Goal: Task Accomplishment & Management: Manage account settings

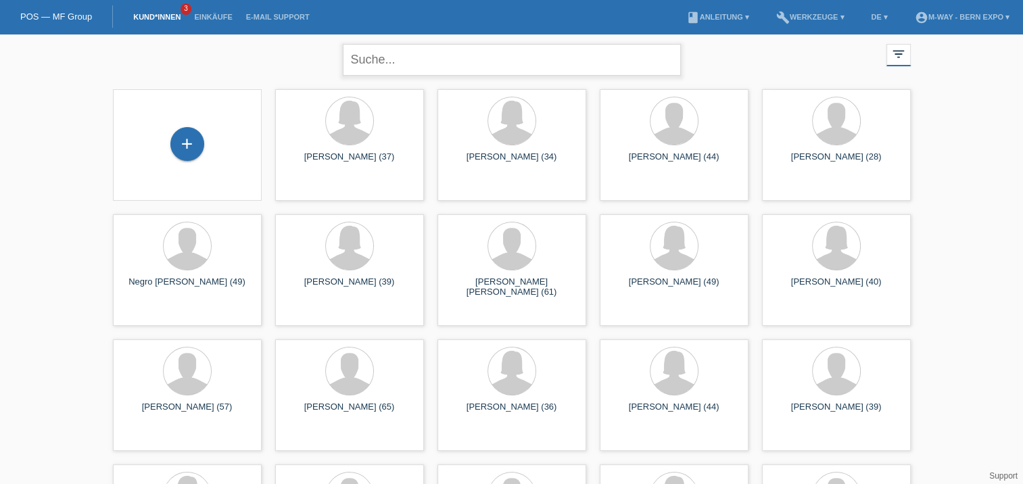
drag, startPoint x: 516, startPoint y: 62, endPoint x: 414, endPoint y: 65, distance: 102.2
drag, startPoint x: 414, startPoint y: 65, endPoint x: 381, endPoint y: 50, distance: 35.7
click at [381, 50] on input "text" at bounding box center [512, 60] width 338 height 32
click at [431, 67] on input "text" at bounding box center [512, 60] width 338 height 32
type input "Vlora"
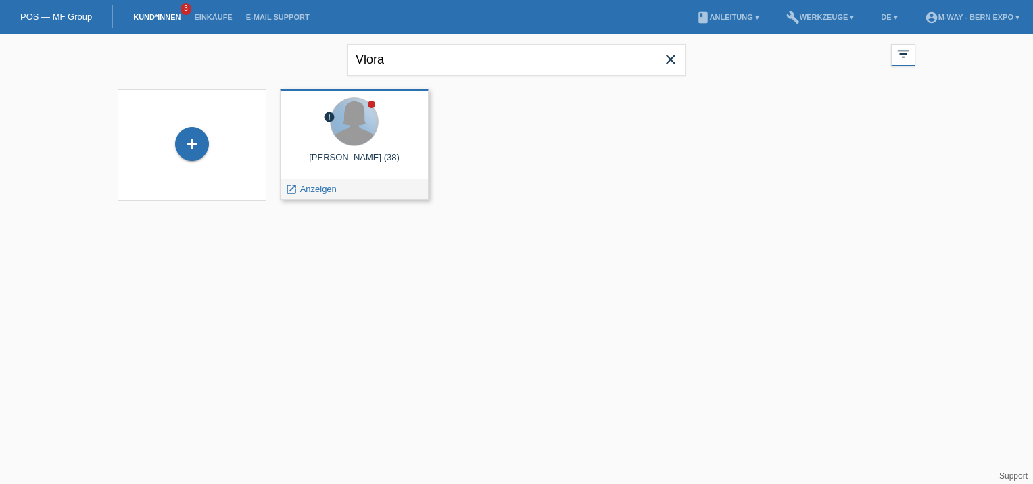
click at [364, 122] on div at bounding box center [354, 121] width 47 height 47
click at [374, 105] on div at bounding box center [371, 104] width 7 height 7
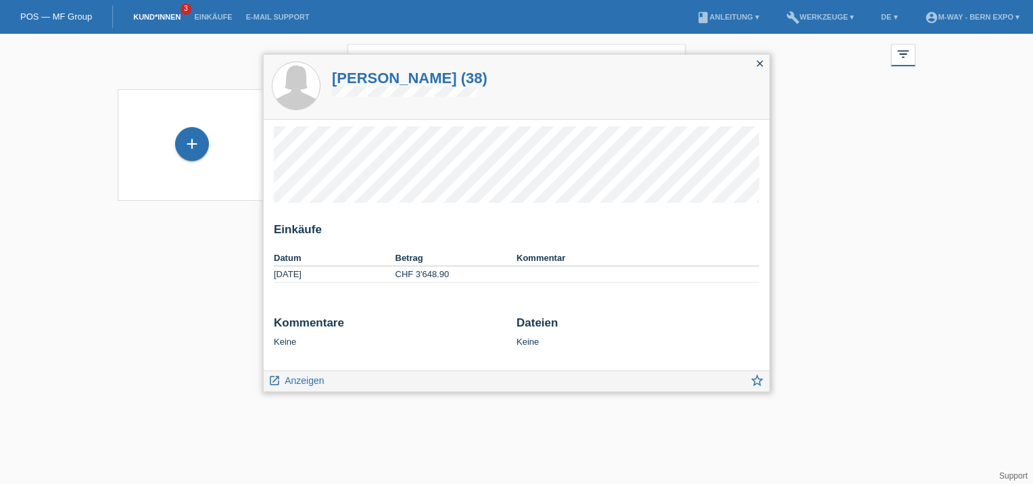
click at [401, 83] on h1 "Vlora Neziri (38)" at bounding box center [410, 78] width 156 height 17
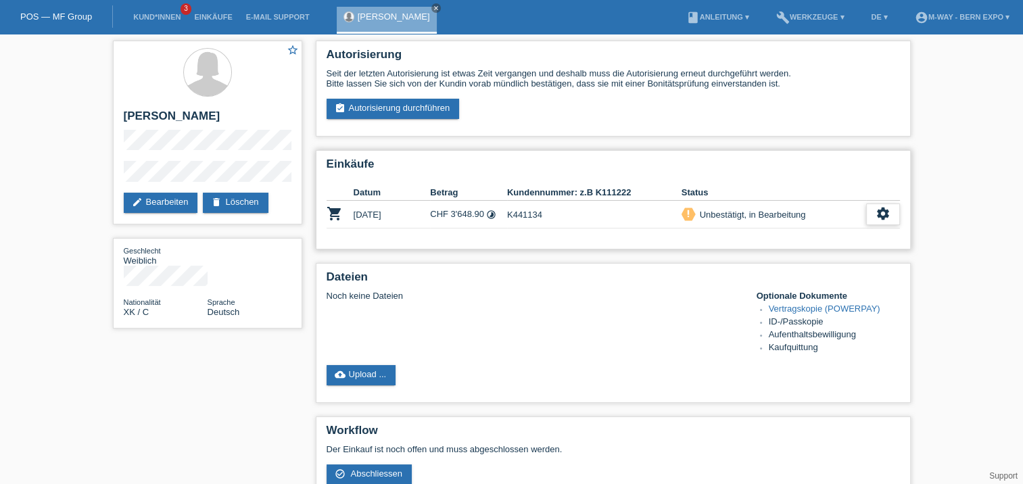
click at [881, 215] on icon "settings" at bounding box center [883, 213] width 15 height 15
click at [657, 314] on div "Noch keine Dateien Optionale Dokumente Vertragskopie (POWERPAY) ID-/Passkopie A…" at bounding box center [614, 323] width 574 height 64
click at [885, 213] on icon "settings" at bounding box center [883, 213] width 15 height 15
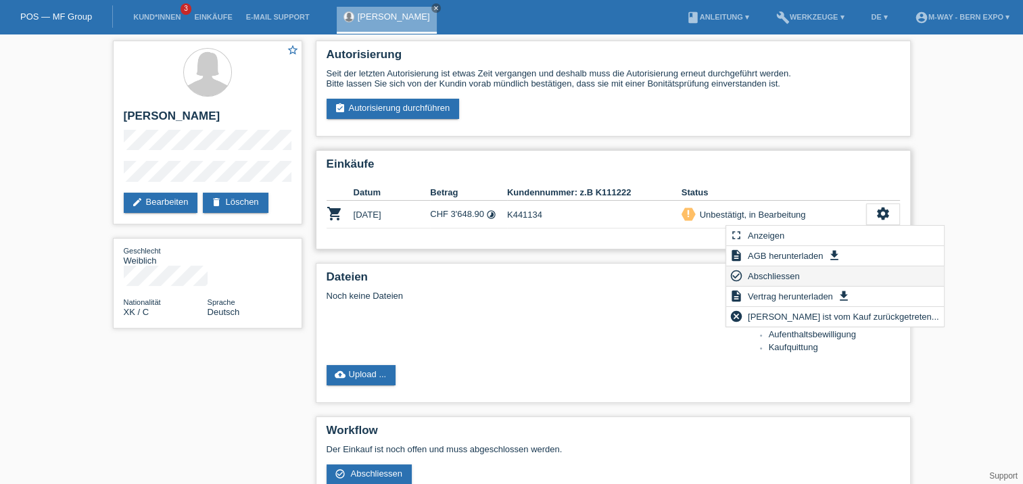
click at [768, 275] on span "Abschliessen" at bounding box center [774, 276] width 56 height 16
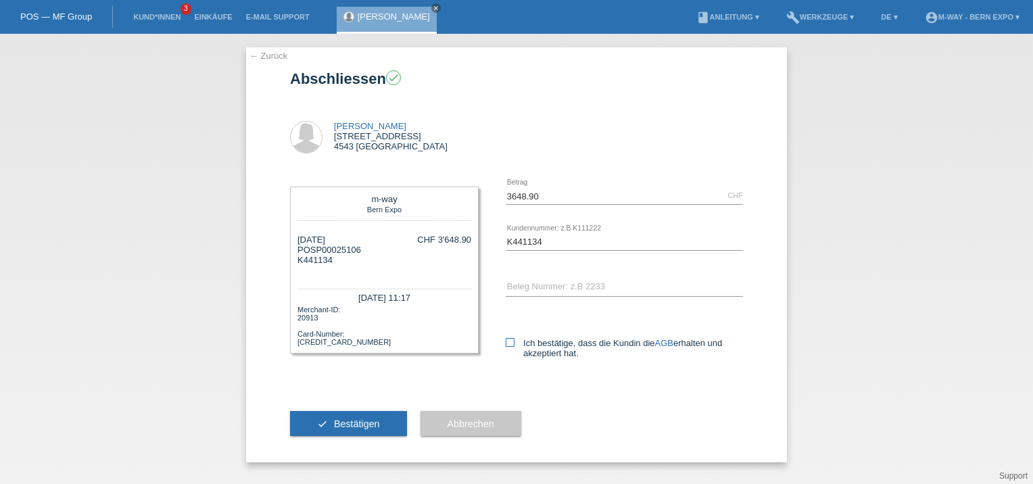
click at [513, 344] on icon at bounding box center [510, 342] width 9 height 9
click at [513, 344] on input "Ich bestätige, dass die Kundin die AGB erhalten und akzeptiert hat." at bounding box center [510, 342] width 9 height 9
checkbox input "true"
click at [606, 391] on div "check Bestätigen Abbrechen" at bounding box center [516, 424] width 453 height 78
click at [367, 430] on button "check Bestätigen" at bounding box center [348, 424] width 117 height 26
